Goal: Information Seeking & Learning: Learn about a topic

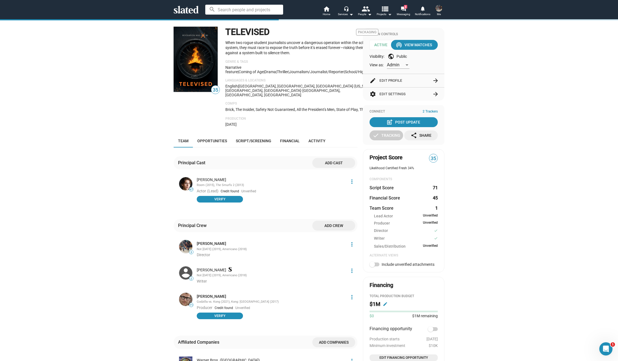
click at [385, 13] on mat-icon "view_list" at bounding box center [385, 9] width 8 height 8
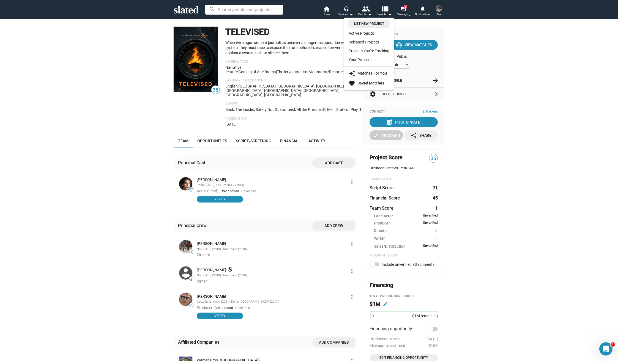
click at [346, 12] on div at bounding box center [309, 180] width 618 height 361
click at [348, 13] on mat-icon "arrow_drop_down" at bounding box center [351, 14] width 7 height 7
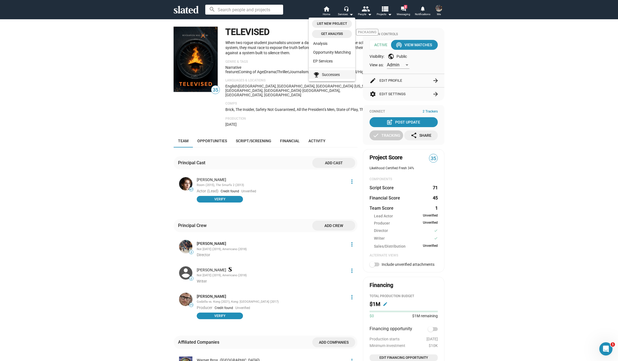
click at [344, 75] on link "emoji_events Successes" at bounding box center [332, 74] width 47 height 9
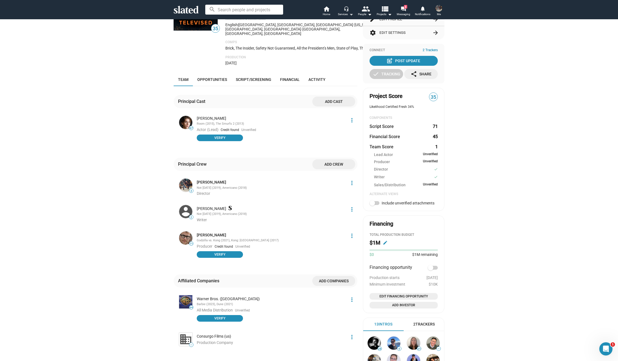
scroll to position [41, 0]
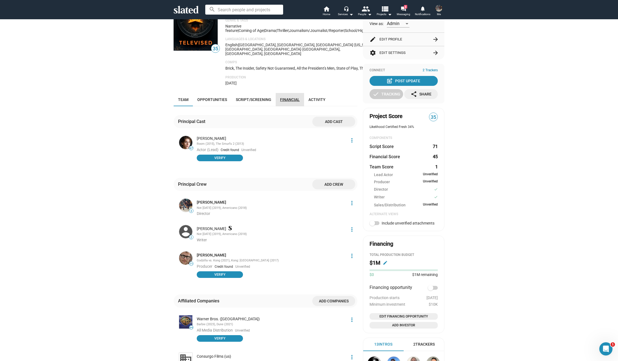
click at [284, 96] on link "Financial" at bounding box center [290, 99] width 28 height 13
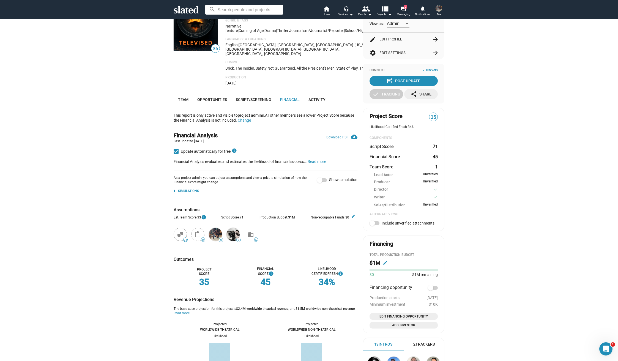
scroll to position [110, 0]
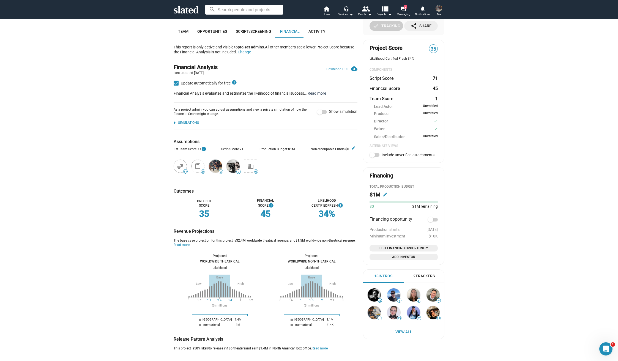
click at [317, 91] on button "Read more" at bounding box center [317, 93] width 18 height 5
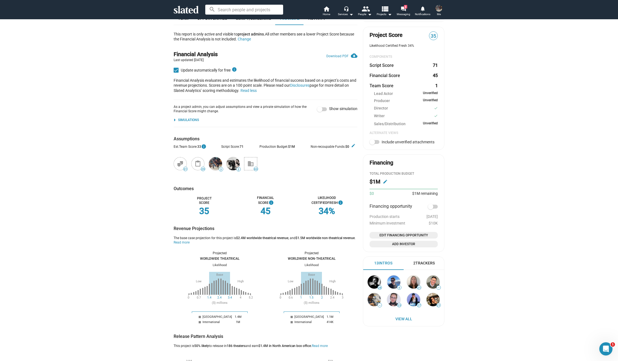
scroll to position [194, 0]
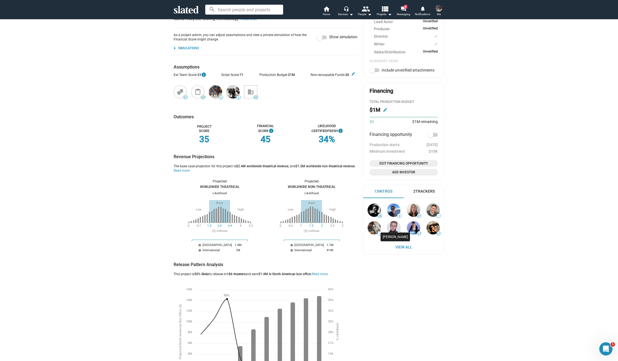
click at [393, 224] on img at bounding box center [393, 227] width 13 height 13
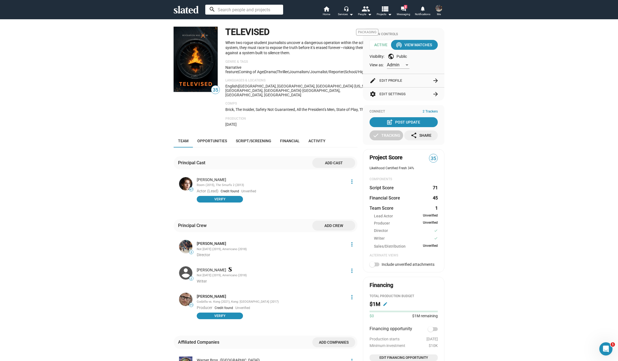
click at [241, 12] on input at bounding box center [244, 10] width 78 height 10
type input "hanan"
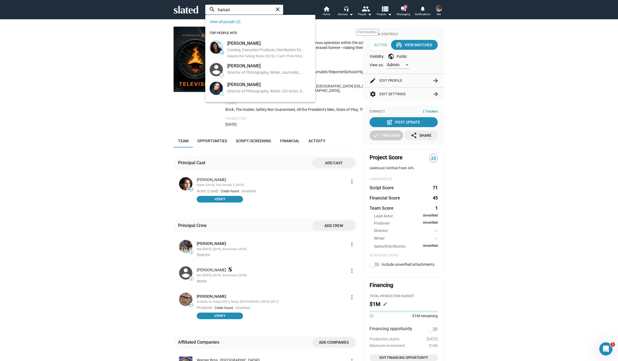
click at [241, 9] on input "hanan" at bounding box center [244, 10] width 78 height 10
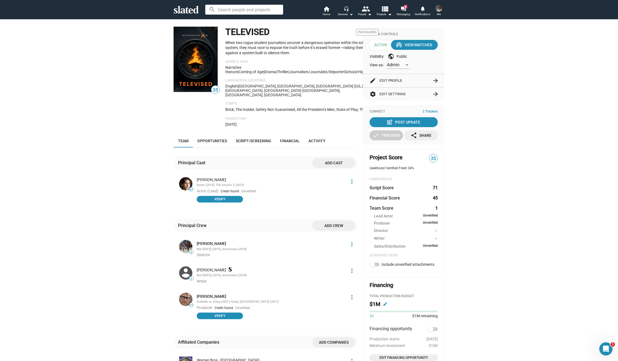
click at [343, 8] on button "headset_mic Services arrow_drop_down" at bounding box center [345, 12] width 19 height 12
click at [338, 74] on link "emoji_events Successes" at bounding box center [332, 74] width 47 height 9
click at [249, 9] on input at bounding box center [244, 10] width 78 height 10
paste input "Hazard (2025)"
drag, startPoint x: 249, startPoint y: 10, endPoint x: 233, endPoint y: 10, distance: 15.4
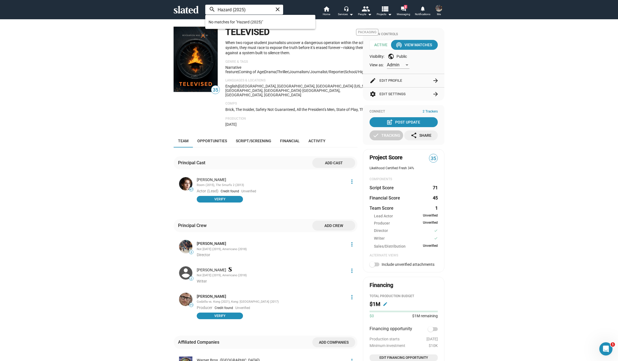
click at [233, 10] on input "Hazard (2025)" at bounding box center [244, 10] width 78 height 10
type input "Hazard"
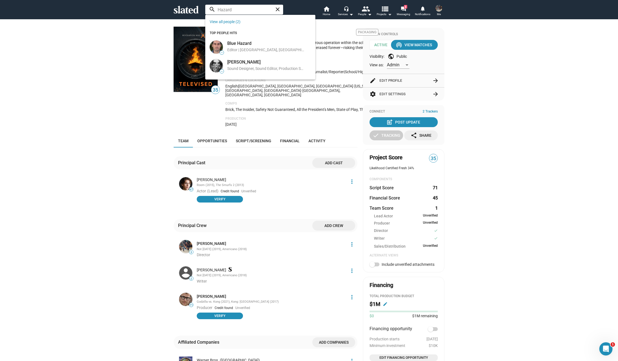
click at [386, 11] on mat-icon "view_list" at bounding box center [385, 9] width 8 height 8
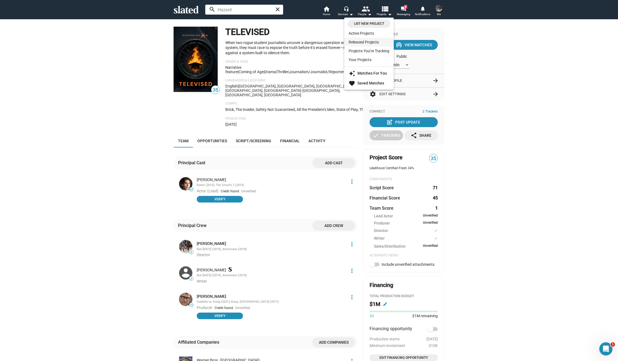
click at [373, 40] on link "Released Projects" at bounding box center [369, 42] width 50 height 9
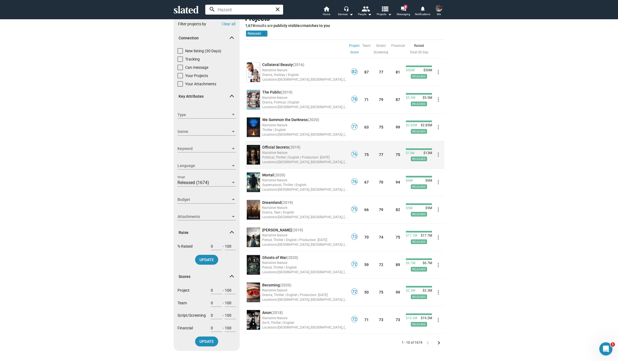
scroll to position [99, 0]
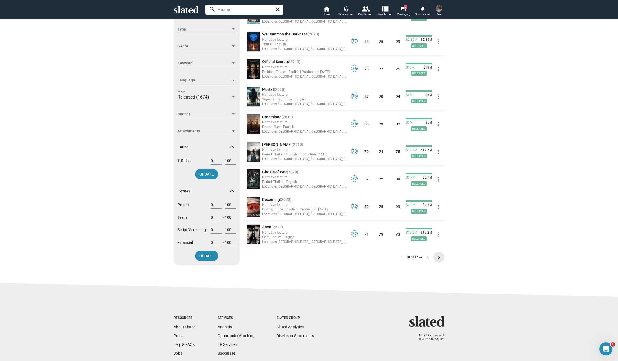
click at [441, 258] on mat-icon "keyboard_arrow_right" at bounding box center [439, 257] width 7 height 7
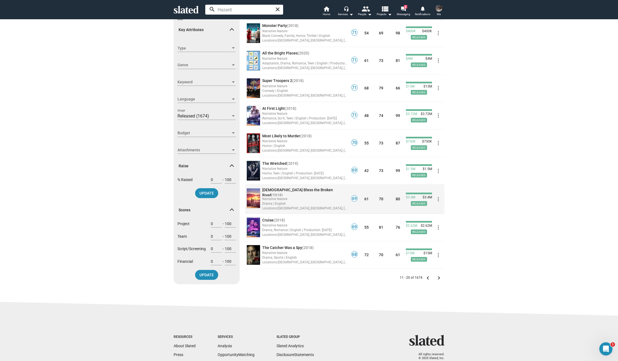
scroll to position [85, 0]
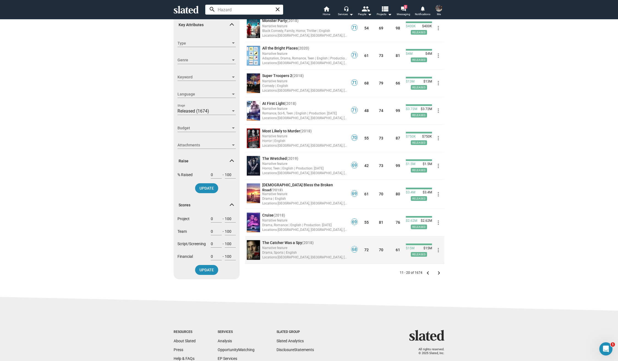
click at [288, 241] on span "The Catcher Was a Spy" at bounding box center [282, 243] width 40 height 4
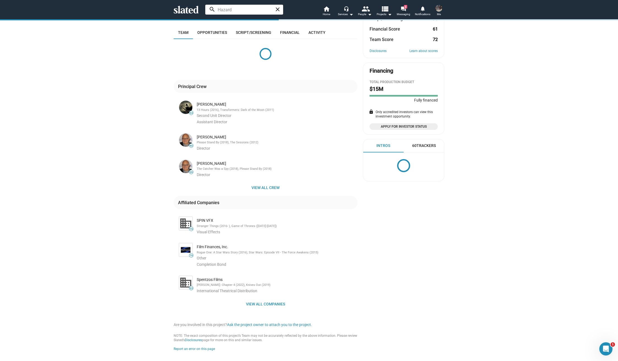
scroll to position [107, 0]
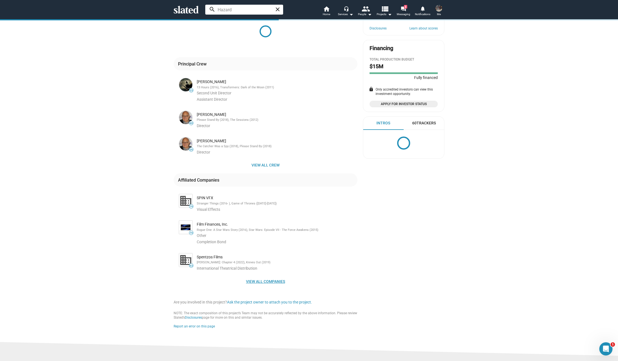
click at [267, 287] on span "View all companies" at bounding box center [265, 282] width 175 height 10
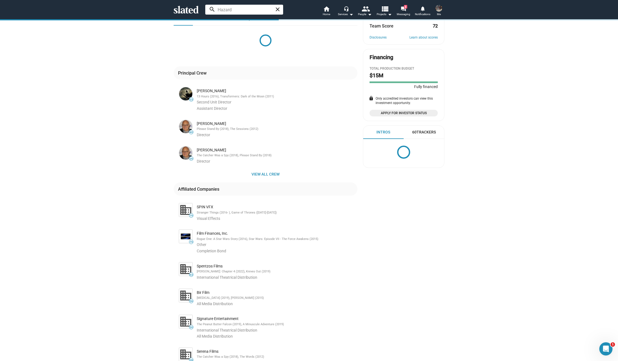
scroll to position [97, 0]
click at [268, 180] on span "View all crew" at bounding box center [265, 175] width 175 height 10
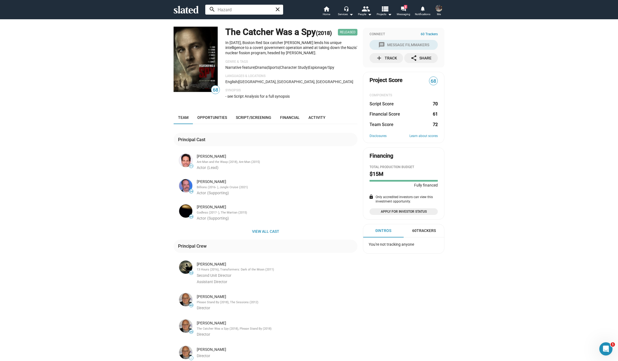
scroll to position [0, 0]
click at [285, 124] on link "Financial" at bounding box center [290, 117] width 28 height 13
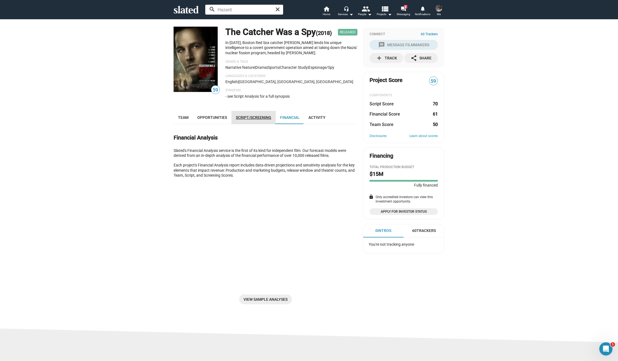
click at [260, 120] on span "Script/Screening" at bounding box center [254, 117] width 36 height 4
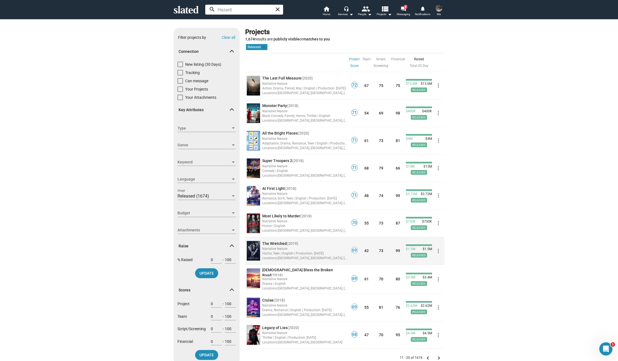
scroll to position [135, 0]
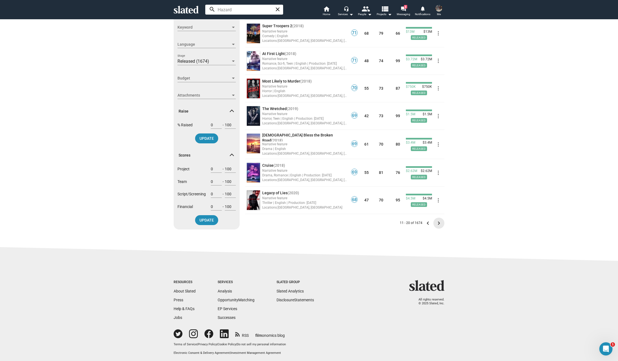
click at [441, 221] on mat-icon "keyboard_arrow_right" at bounding box center [439, 223] width 7 height 7
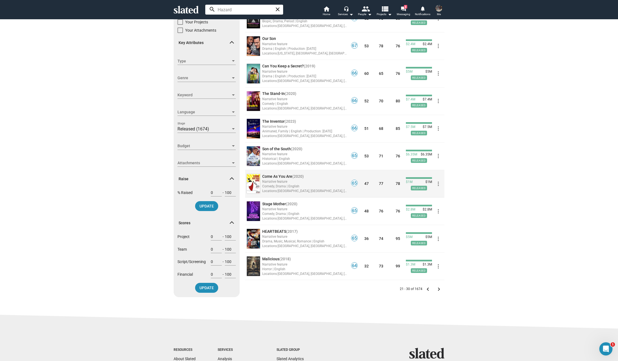
scroll to position [75, 0]
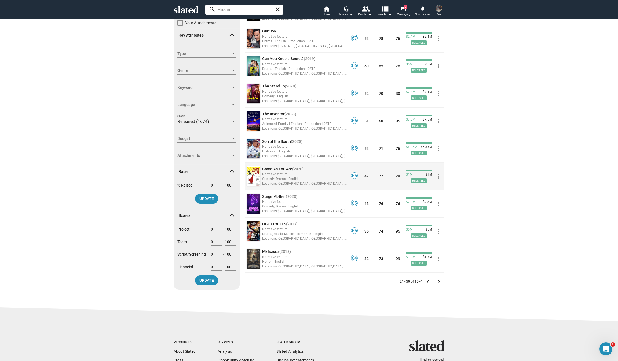
click at [321, 179] on div "Comedy, Drama | English" at bounding box center [304, 178] width 85 height 5
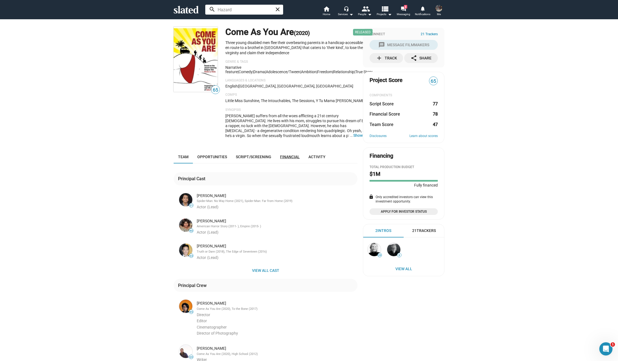
click at [291, 155] on span "Financial" at bounding box center [290, 157] width 20 height 4
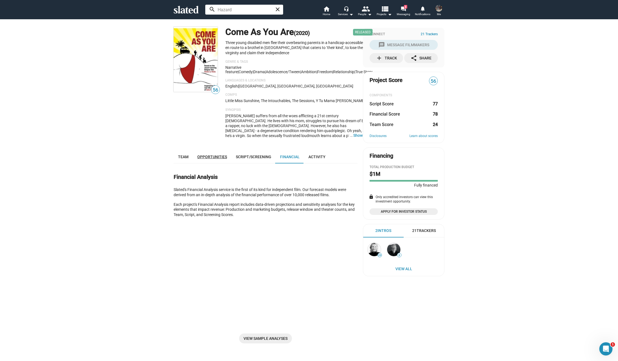
click at [214, 155] on span "Opportunities" at bounding box center [212, 157] width 30 height 4
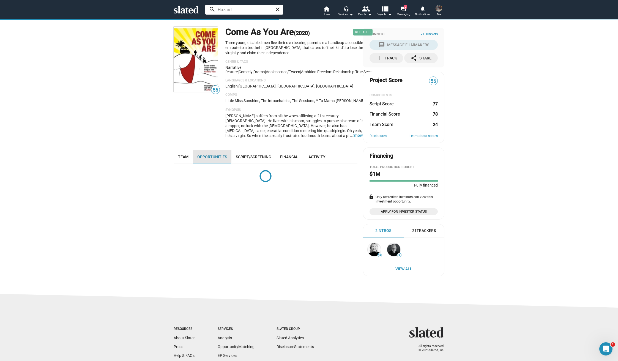
scroll to position [45, 0]
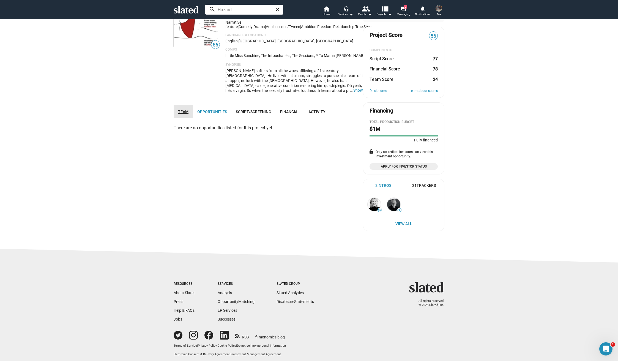
click at [183, 111] on span "Team" at bounding box center [183, 112] width 10 height 4
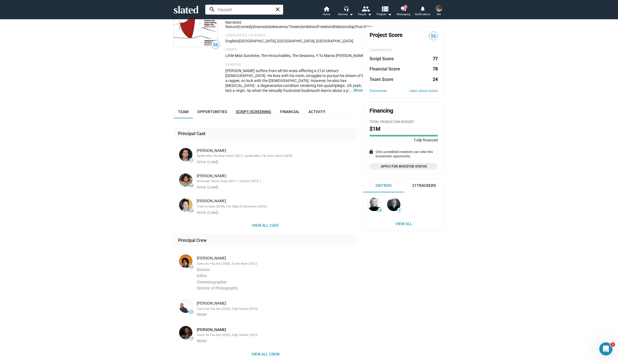
click at [246, 113] on link "Script/Screening" at bounding box center [254, 111] width 44 height 13
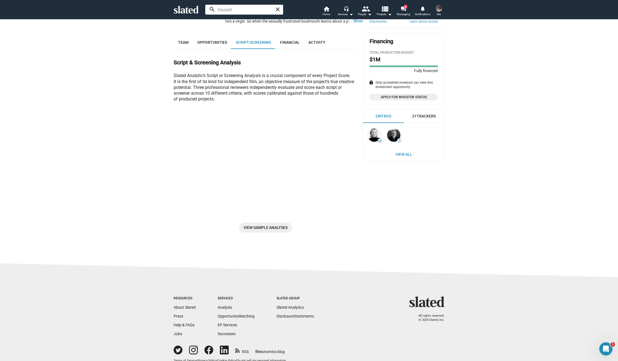
scroll to position [129, 0]
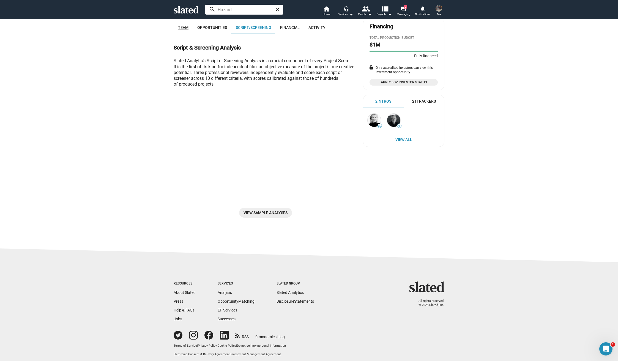
click at [184, 26] on span "Team" at bounding box center [183, 27] width 10 height 4
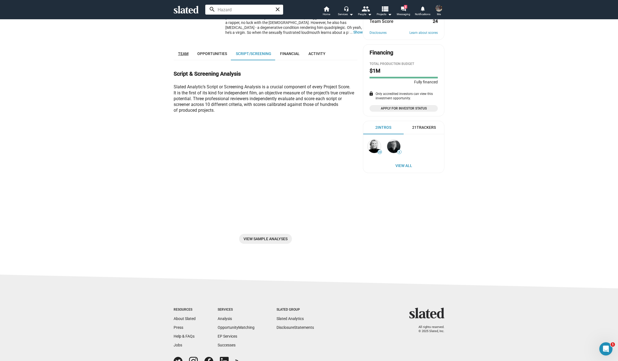
scroll to position [129, 0]
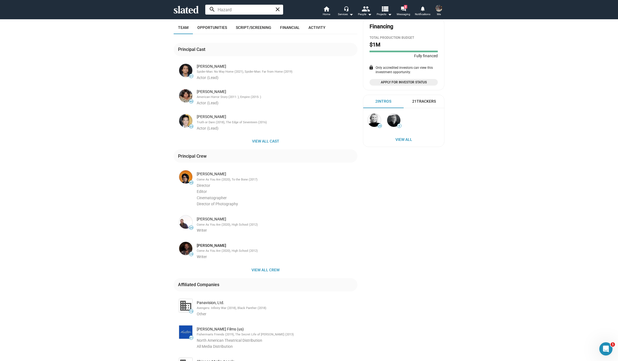
click at [185, 173] on img at bounding box center [185, 176] width 13 height 13
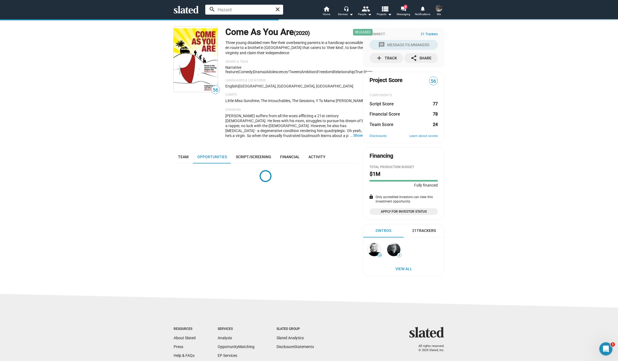
scroll to position [45, 0]
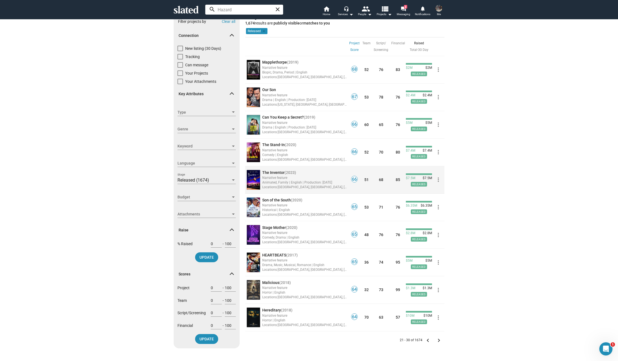
scroll to position [17, 0]
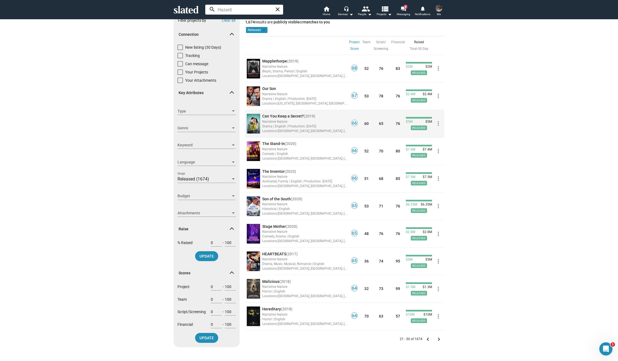
click at [327, 119] on div "Narrative feature" at bounding box center [304, 121] width 85 height 5
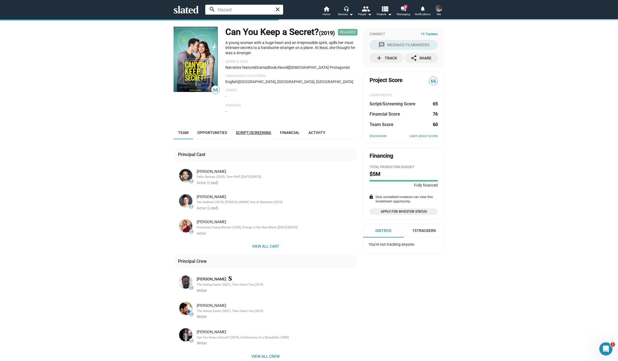
click at [261, 139] on link "Script/Screening" at bounding box center [254, 132] width 44 height 13
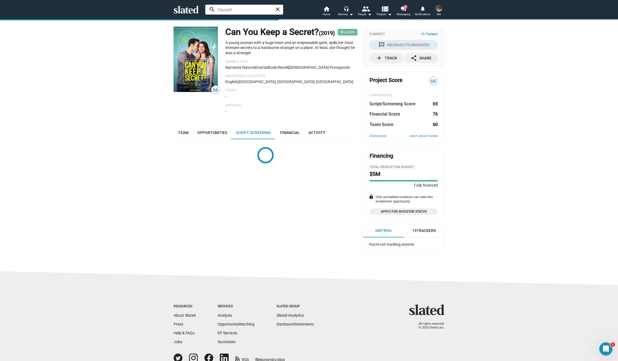
scroll to position [23, 0]
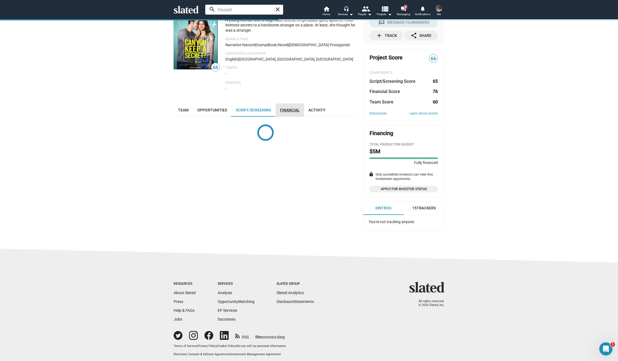
click at [290, 112] on span "Financial" at bounding box center [290, 110] width 20 height 4
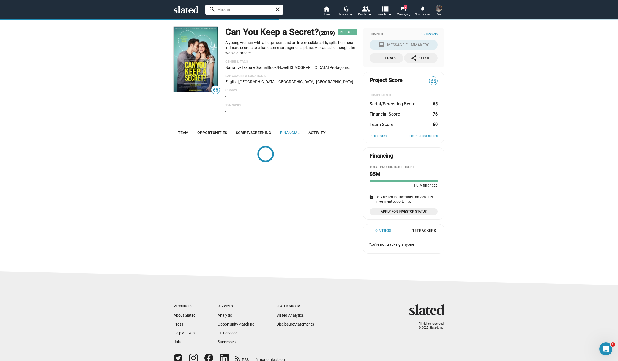
click at [285, 31] on h1 "Can You Keep a Secret? (2019)" at bounding box center [281, 32] width 110 height 12
click at [286, 34] on h1 "Can You Keep a Secret? (2019)" at bounding box center [281, 32] width 110 height 12
drag, startPoint x: 324, startPoint y: 32, endPoint x: 228, endPoint y: 32, distance: 95.6
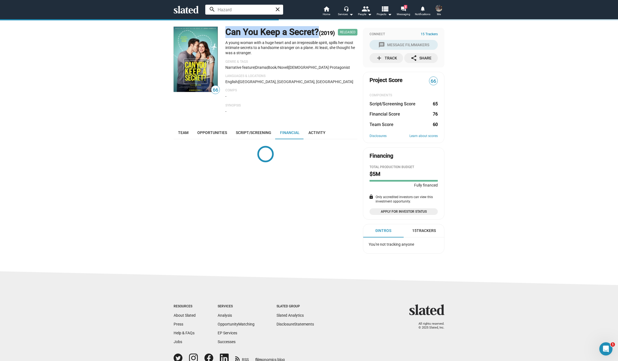
click at [228, 32] on h1 "Can You Keep a Secret? (2019)" at bounding box center [281, 32] width 110 height 12
copy h1 "Can You Keep a Secret?"
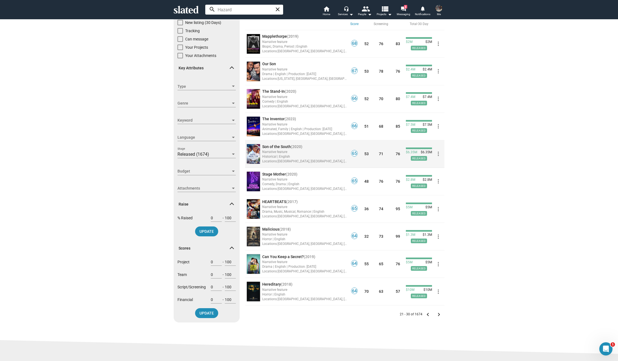
scroll to position [29, 0]
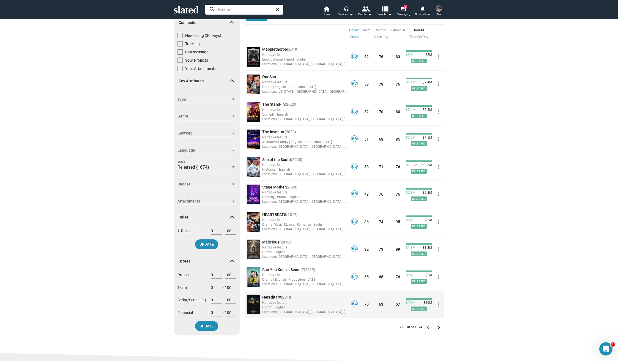
click at [321, 303] on div "Narrative feature" at bounding box center [304, 302] width 85 height 5
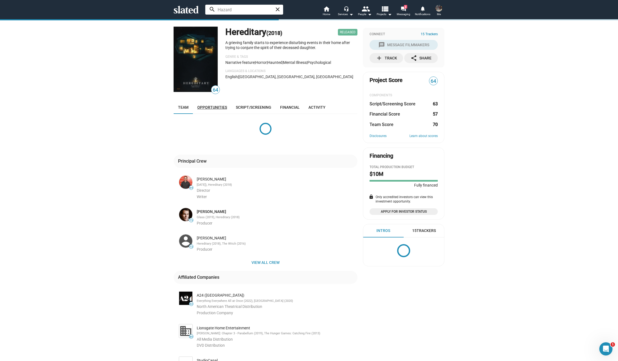
click at [224, 108] on span "Opportunities" at bounding box center [212, 107] width 30 height 4
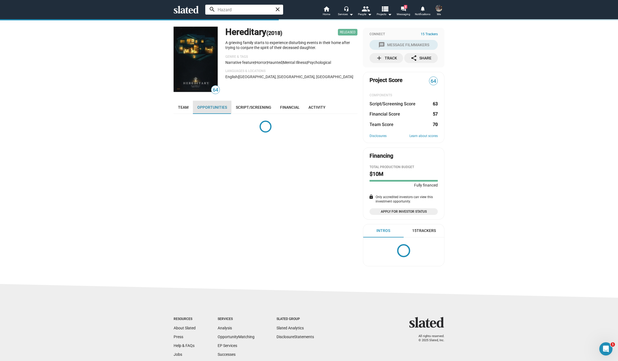
scroll to position [35, 0]
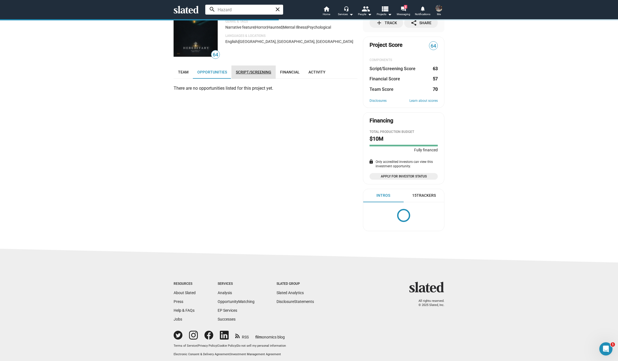
click at [242, 73] on span "Script/Screening" at bounding box center [254, 72] width 36 height 4
